Goal: Task Accomplishment & Management: Use online tool/utility

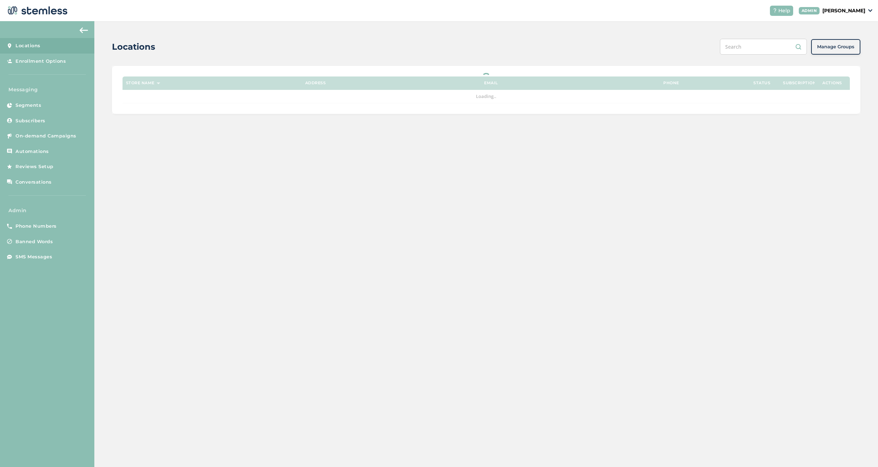
click at [859, 6] on div "Help ADMIN Koushi [PERSON_NAME]" at bounding box center [819, 11] width 108 height 10
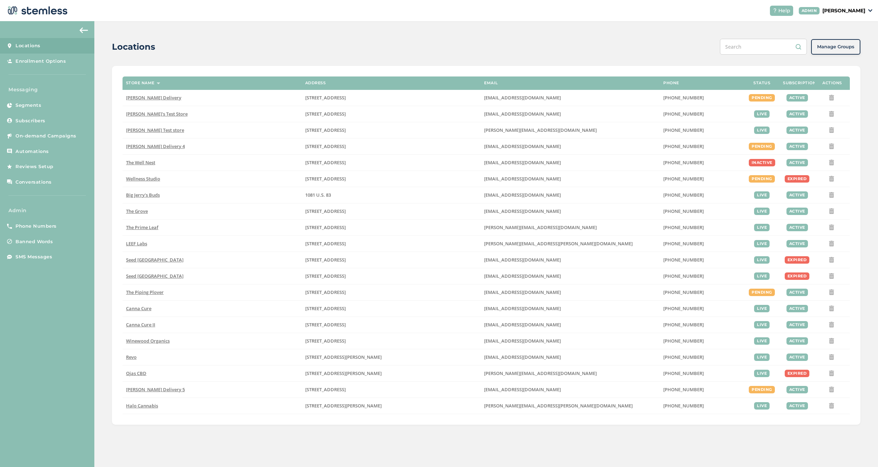
click at [857, 12] on p "[PERSON_NAME]" at bounding box center [844, 10] width 43 height 7
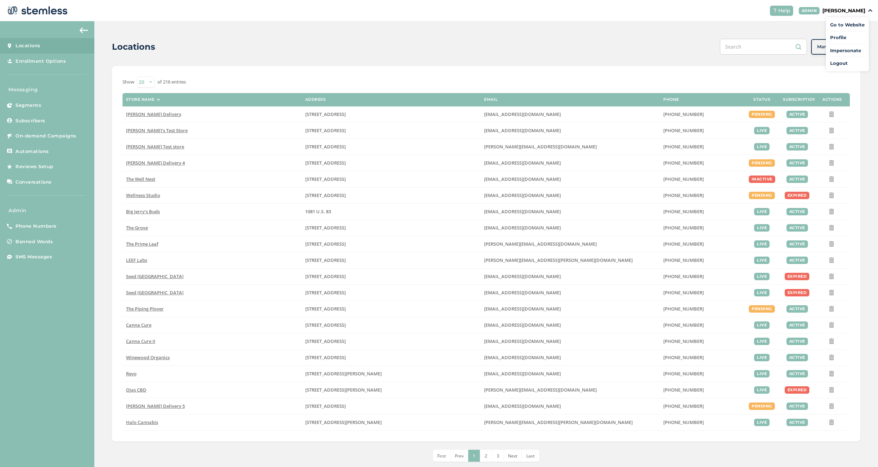
click at [843, 49] on span "Impersonate" at bounding box center [847, 50] width 35 height 7
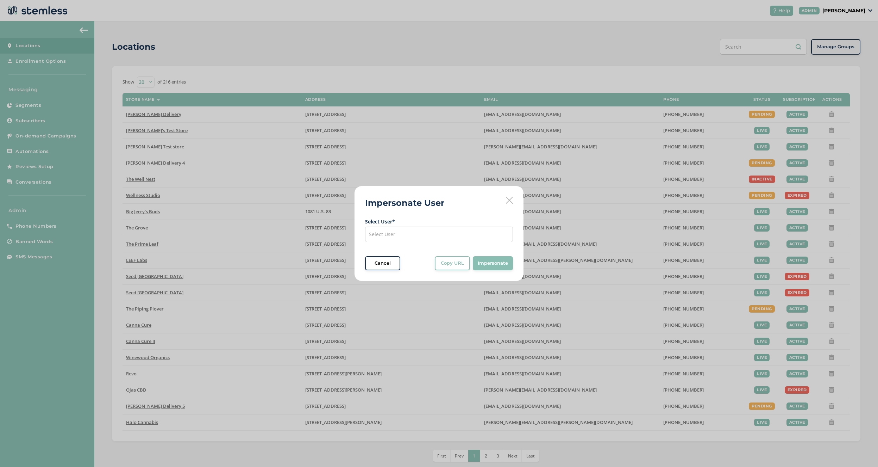
click at [463, 234] on div "Select User" at bounding box center [439, 233] width 148 height 15
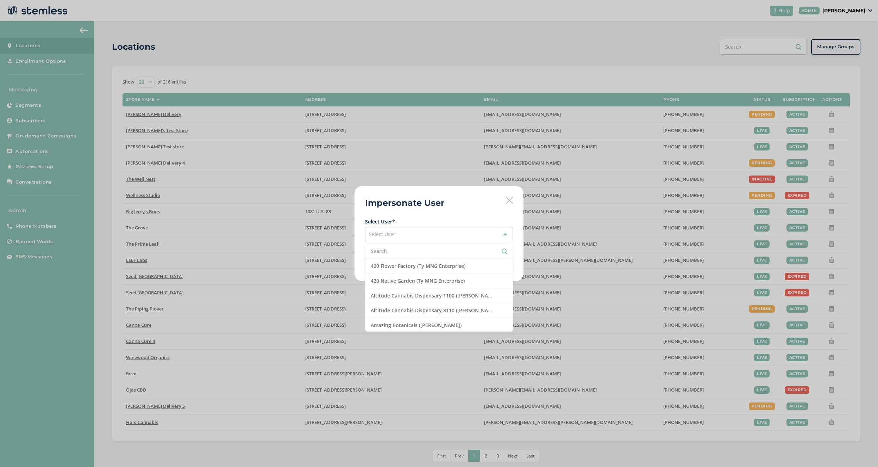
click at [415, 250] on input "text" at bounding box center [439, 250] width 137 height 7
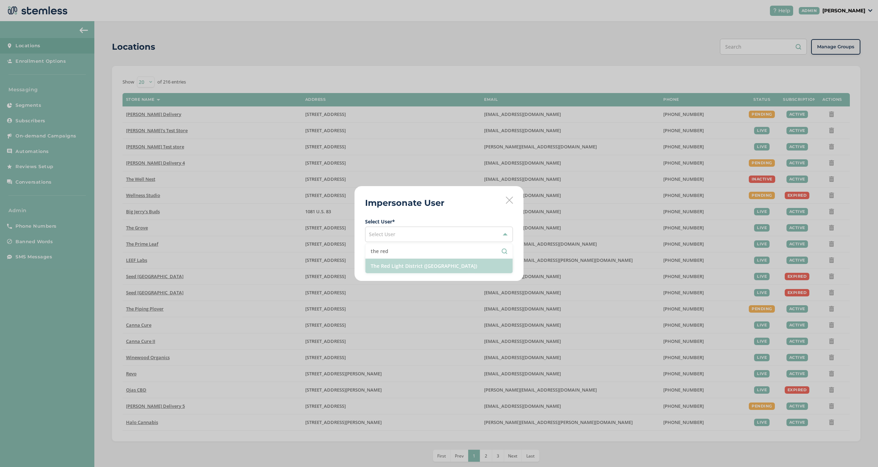
type input "the red"
click at [483, 264] on li "The Red Light District ([GEOGRAPHIC_DATA])" at bounding box center [439, 266] width 147 height 14
drag, startPoint x: 515, startPoint y: 266, endPoint x: 510, endPoint y: 265, distance: 4.3
click at [514, 266] on div "Impersonate User Select User * The Red Light District ([GEOGRAPHIC_DATA]) Cance…" at bounding box center [439, 233] width 169 height 95
drag, startPoint x: 510, startPoint y: 265, endPoint x: 591, endPoint y: 286, distance: 83.5
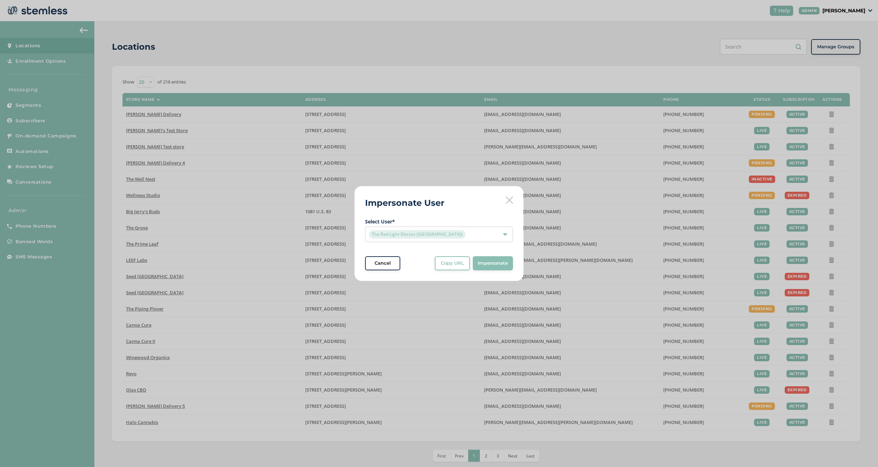
click at [509, 265] on button "Impersonate" at bounding box center [493, 263] width 40 height 14
